Goal: Entertainment & Leisure: Consume media (video, audio)

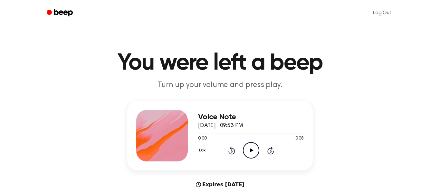
click at [248, 149] on icon "Play Audio" at bounding box center [251, 150] width 16 height 16
click at [246, 146] on icon "Play Audio" at bounding box center [251, 150] width 16 height 16
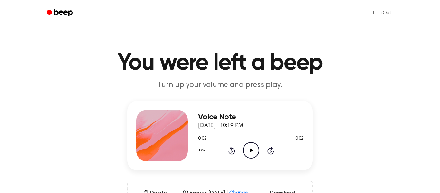
click at [250, 155] on icon "Play Audio" at bounding box center [251, 150] width 16 height 16
click at [245, 150] on icon "Play Audio" at bounding box center [251, 150] width 16 height 16
click at [244, 149] on icon "Play Audio" at bounding box center [251, 150] width 16 height 16
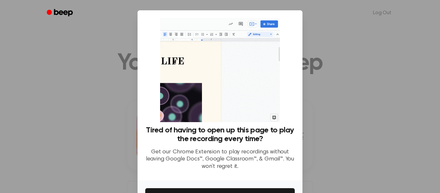
scroll to position [42, 0]
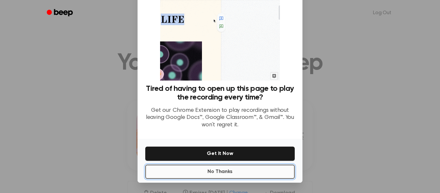
click at [249, 170] on button "No Thanks" at bounding box center [219, 171] width 149 height 14
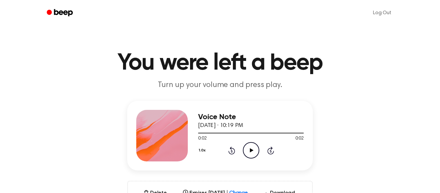
click at [245, 149] on icon "Play Audio" at bounding box center [251, 150] width 16 height 16
click at [250, 152] on icon "Pause Audio" at bounding box center [251, 150] width 16 height 16
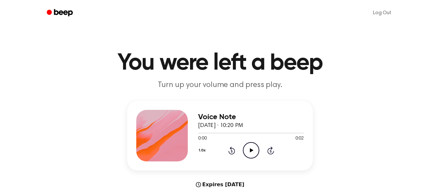
click at [251, 145] on icon "Play Audio" at bounding box center [251, 150] width 16 height 16
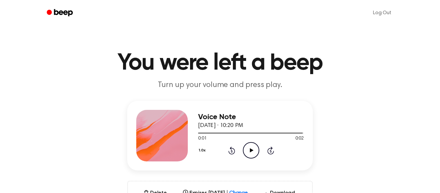
click at [246, 161] on div "Voice Note September 10, 2025 · 10:20 PM 0:01 0:02 Your browser does not suppor…" at bounding box center [251, 135] width 106 height 51
click at [249, 156] on icon "Play Audio" at bounding box center [251, 150] width 16 height 16
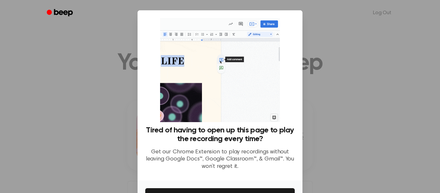
scroll to position [42, 0]
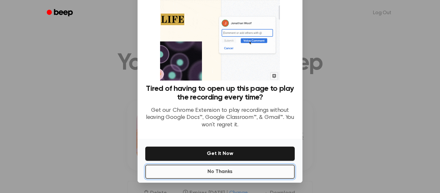
click at [263, 173] on button "No Thanks" at bounding box center [219, 171] width 149 height 14
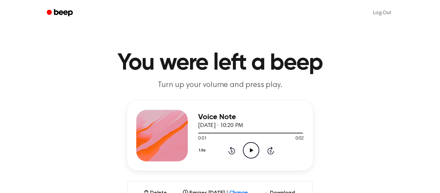
click at [248, 155] on icon "Play Audio" at bounding box center [251, 150] width 16 height 16
click at [252, 153] on icon "Play Audio" at bounding box center [251, 150] width 16 height 16
click at [248, 157] on circle at bounding box center [251, 150] width 16 height 16
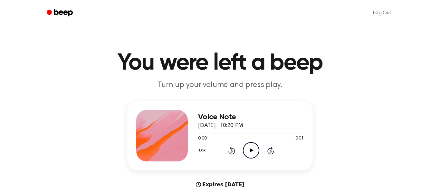
click at [247, 153] on icon "Play Audio" at bounding box center [251, 150] width 16 height 16
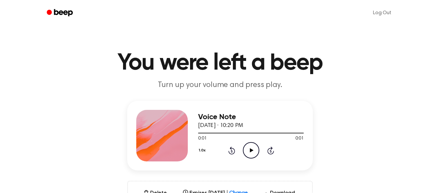
click at [253, 151] on icon "Play Audio" at bounding box center [251, 150] width 16 height 16
click at [250, 153] on icon "Play Audio" at bounding box center [251, 150] width 16 height 16
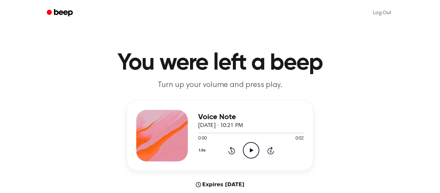
click at [257, 152] on icon "Play Audio" at bounding box center [251, 150] width 16 height 16
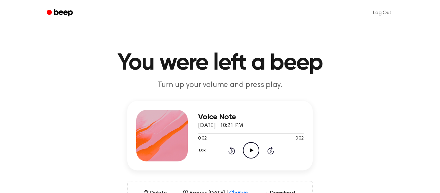
click at [248, 154] on icon "Play Audio" at bounding box center [251, 150] width 16 height 16
click at [248, 160] on div "Voice Note September 10, 2025 · 10:21 PM 0:02 0:02 Your browser does not suppor…" at bounding box center [251, 135] width 106 height 51
click at [249, 154] on icon "Play Audio" at bounding box center [251, 150] width 16 height 16
click at [250, 154] on icon "Play Audio" at bounding box center [251, 150] width 16 height 16
click at [252, 150] on icon at bounding box center [251, 150] width 4 height 4
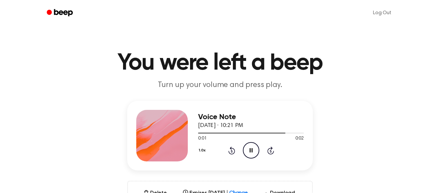
click at [252, 150] on icon at bounding box center [250, 150] width 3 height 4
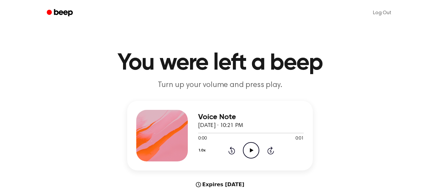
click at [253, 148] on icon "Play Audio" at bounding box center [251, 150] width 16 height 16
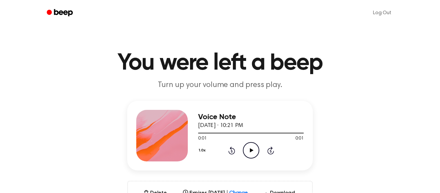
click at [247, 154] on icon "Play Audio" at bounding box center [251, 150] width 16 height 16
click at [253, 155] on icon "Play Audio" at bounding box center [251, 150] width 16 height 16
click at [251, 154] on icon "Play Audio" at bounding box center [251, 150] width 16 height 16
